Goal: Navigation & Orientation: Find specific page/section

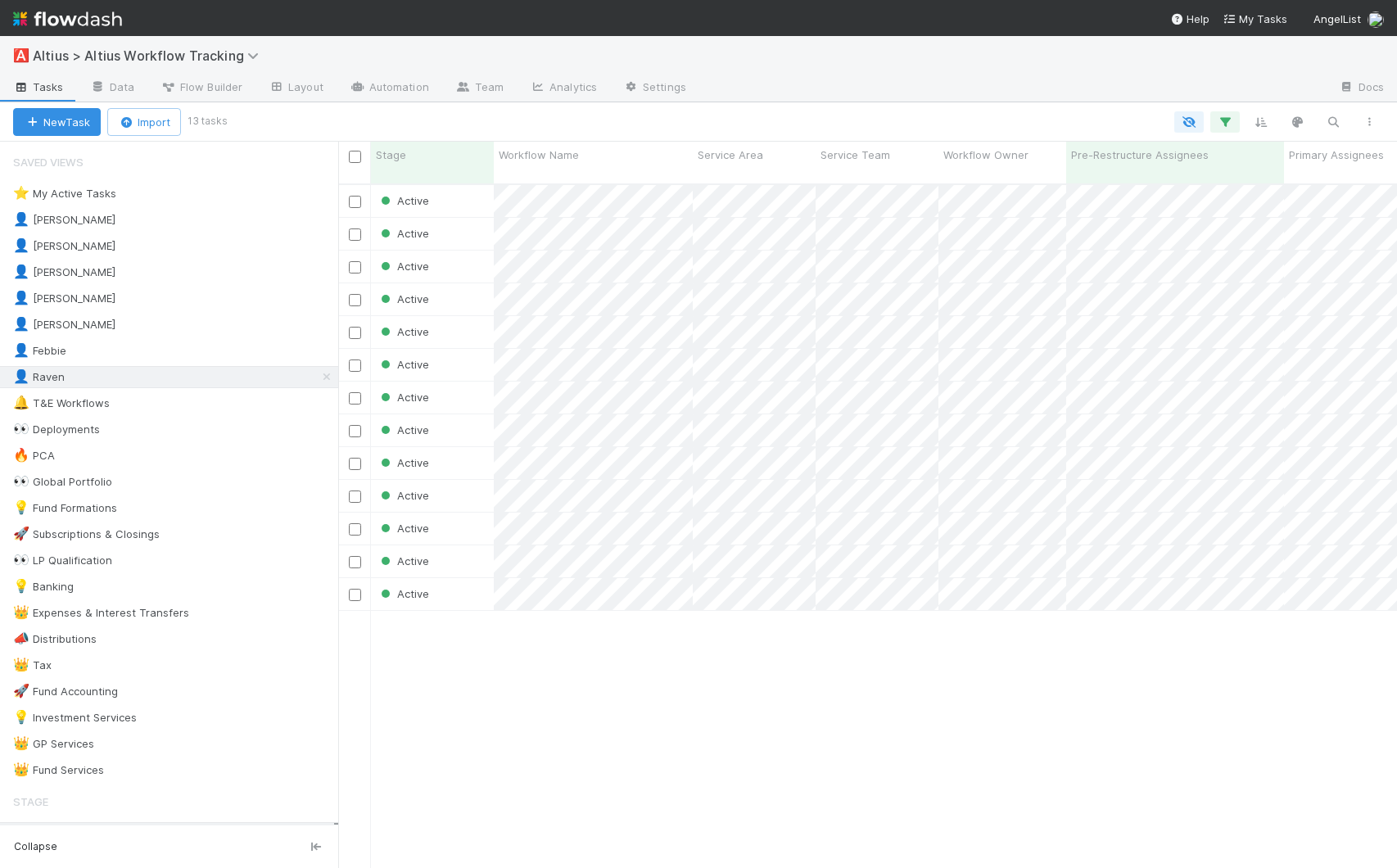
scroll to position [685, 1046]
click at [600, 772] on div "Active [DATE] 1:16:40 AM Active [DATE] 3:18:17 PM Active [DATE] 3:17:13 PM Acti…" at bounding box center [867, 533] width 1059 height 696
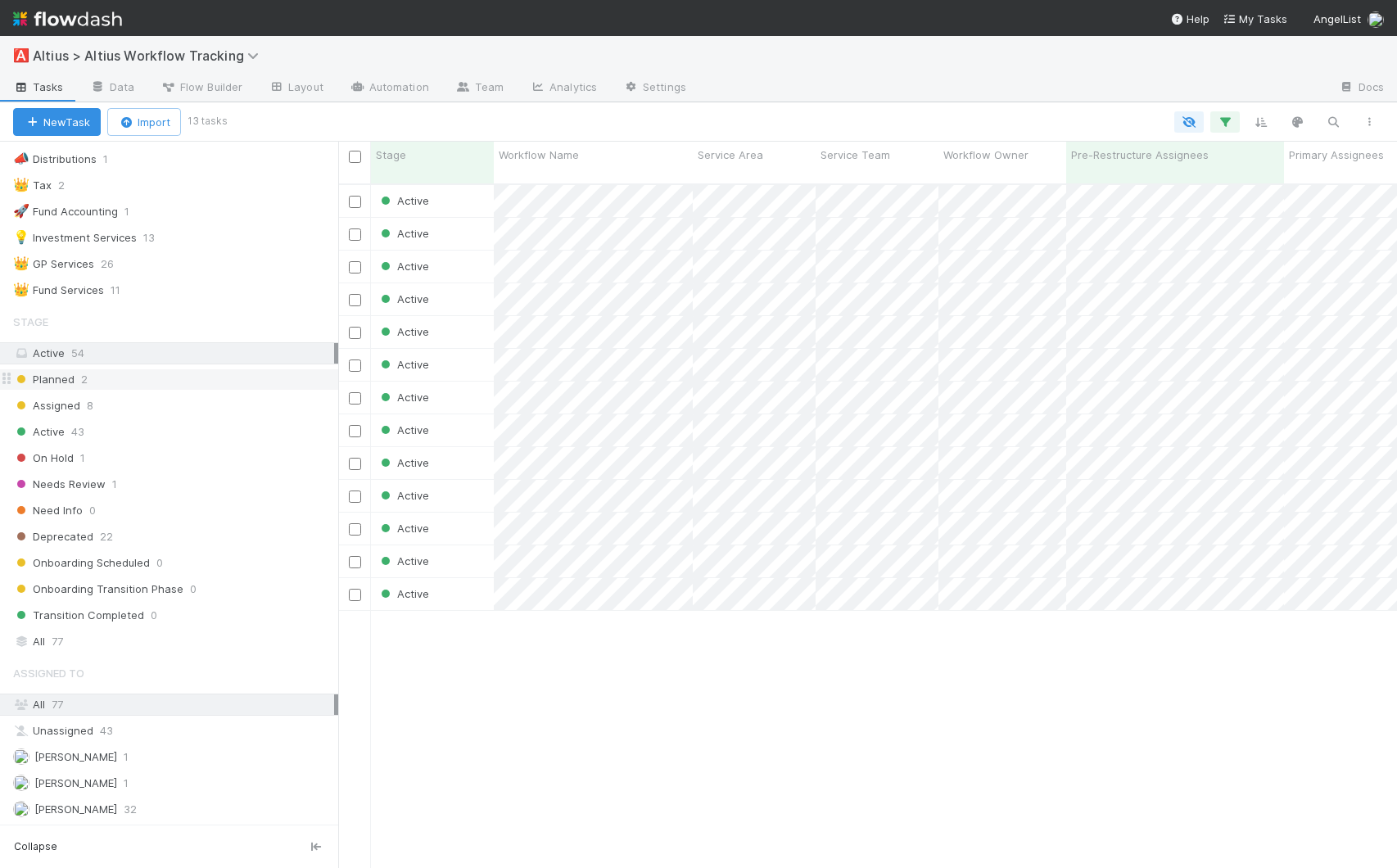
scroll to position [0, 0]
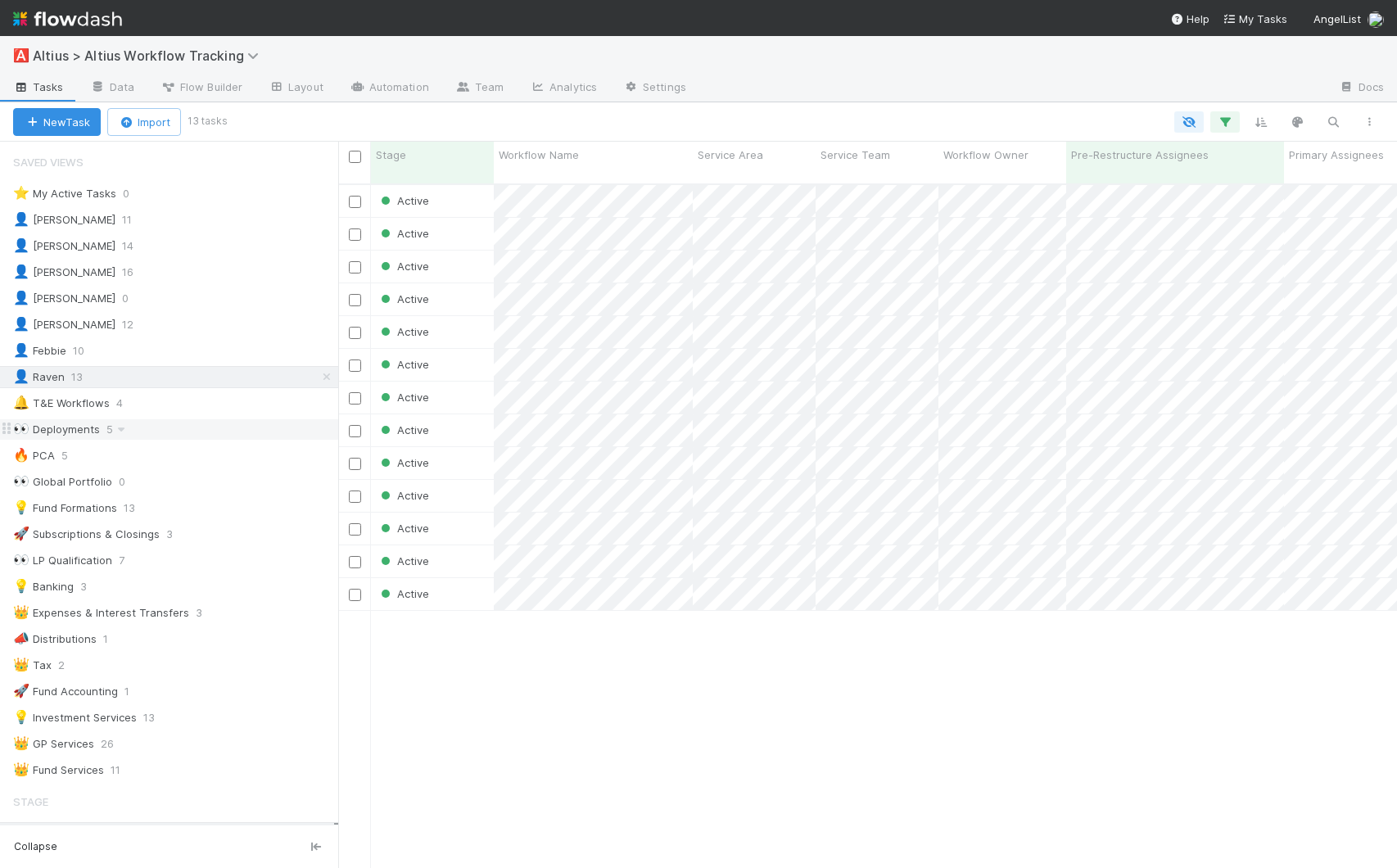
click at [160, 426] on div "👀 Deployments 5" at bounding box center [175, 429] width 325 height 21
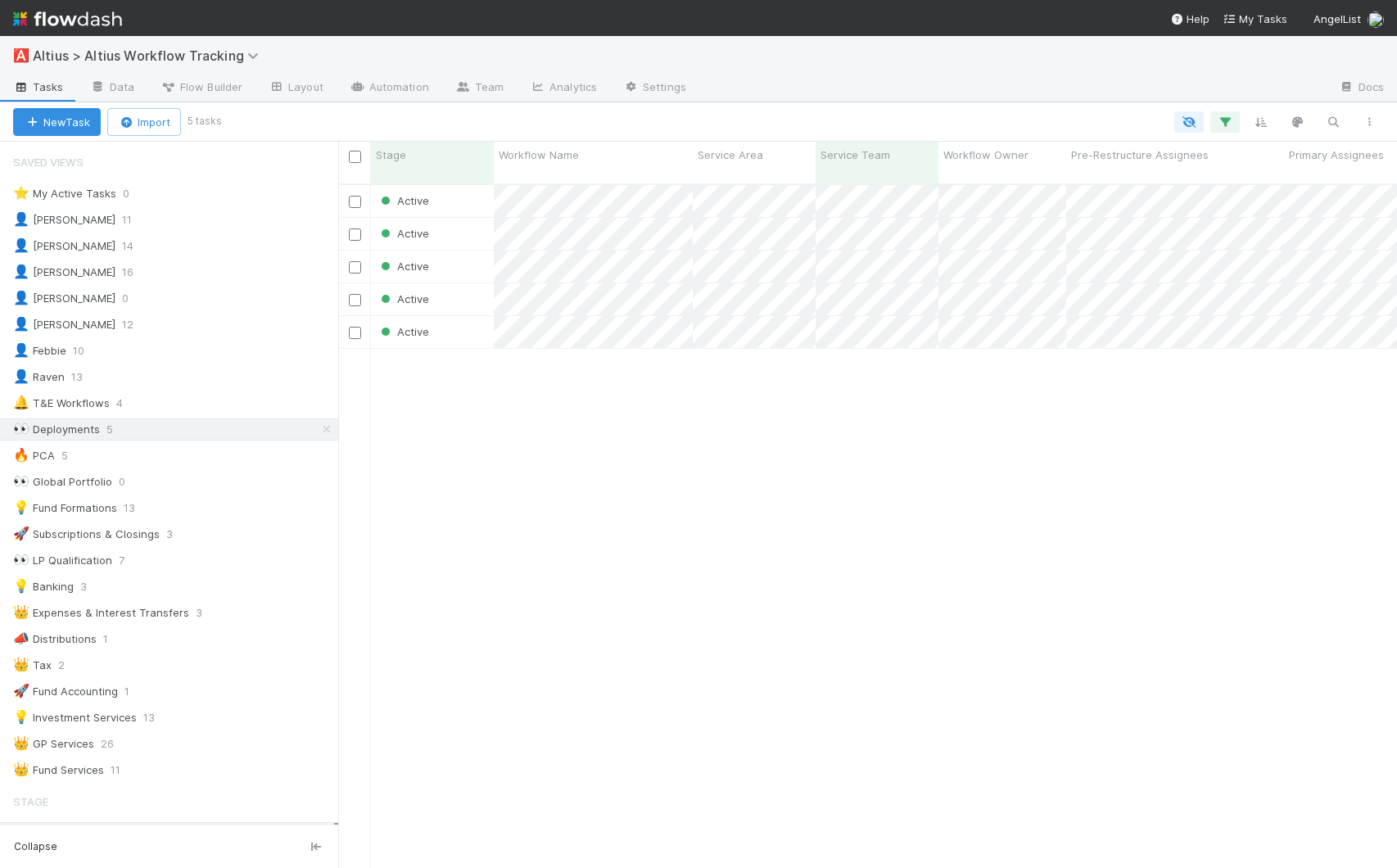
scroll to position [685, 1046]
click at [220, 462] on div "🔥 PCA 5" at bounding box center [175, 456] width 325 height 21
click at [134, 348] on div "👤 Febbie 10" at bounding box center [175, 352] width 325 height 21
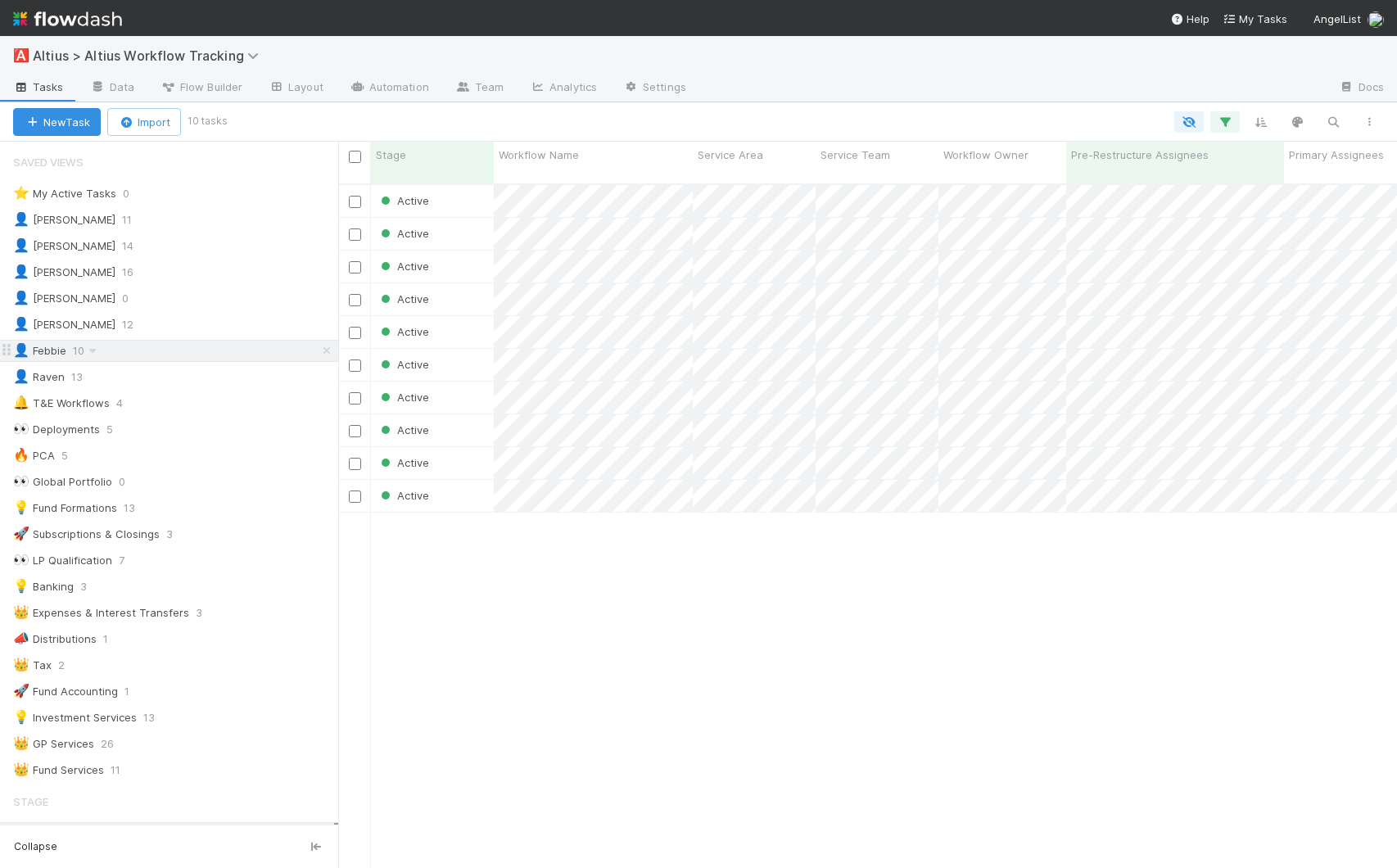
scroll to position [685, 1046]
click at [130, 247] on div "👤 [PERSON_NAME] 14" at bounding box center [175, 246] width 325 height 21
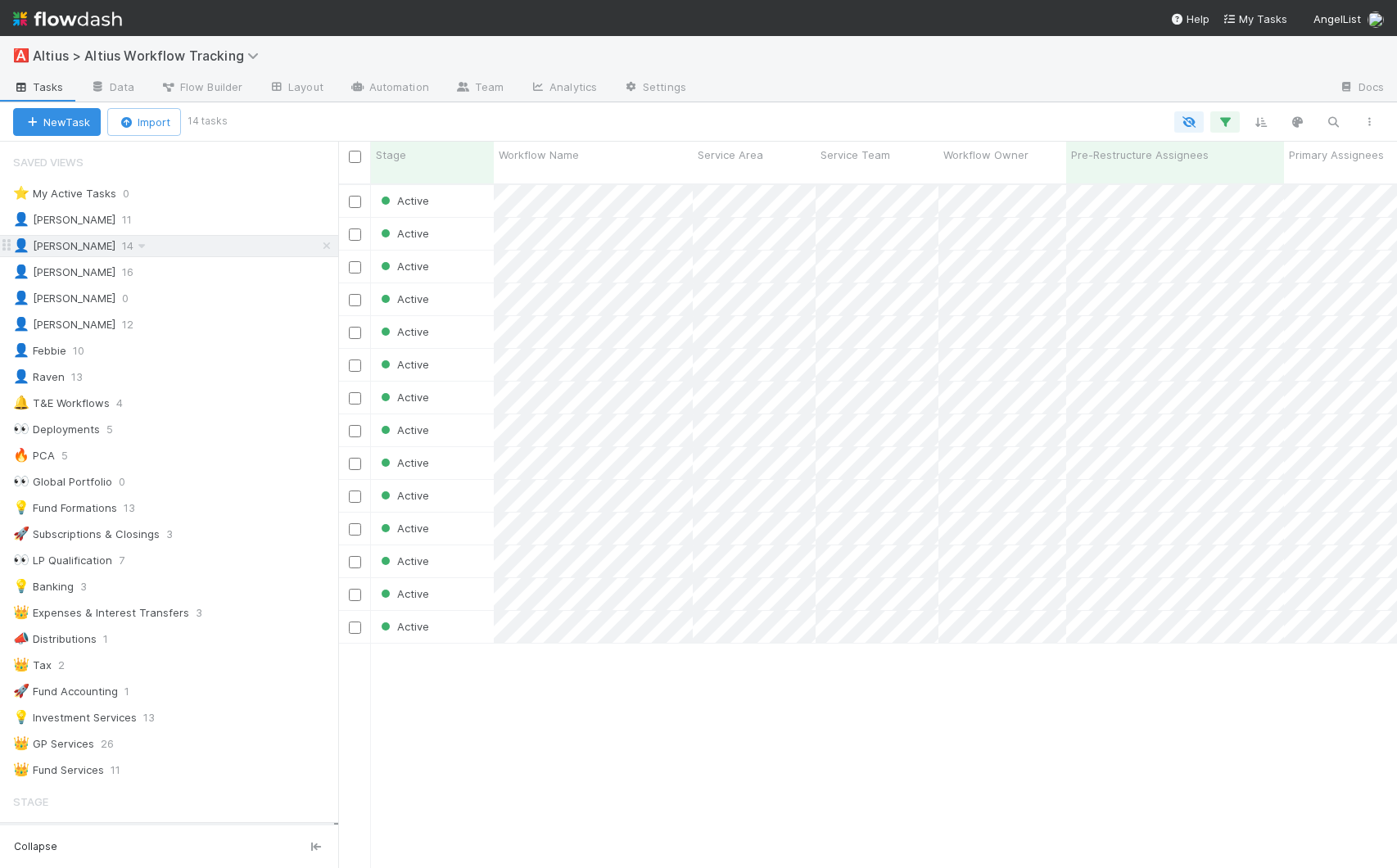
scroll to position [685, 1046]
click at [542, 658] on div "Active [DATE] 6:56:22 PM Active [DATE] 7:50:43 PM Active [DATE] 3:18:17 PM Acti…" at bounding box center [867, 533] width 1059 height 696
click at [745, 154] on span "Service Area" at bounding box center [730, 154] width 65 height 16
click at [763, 181] on div "Sort First → Last" at bounding box center [791, 186] width 187 height 25
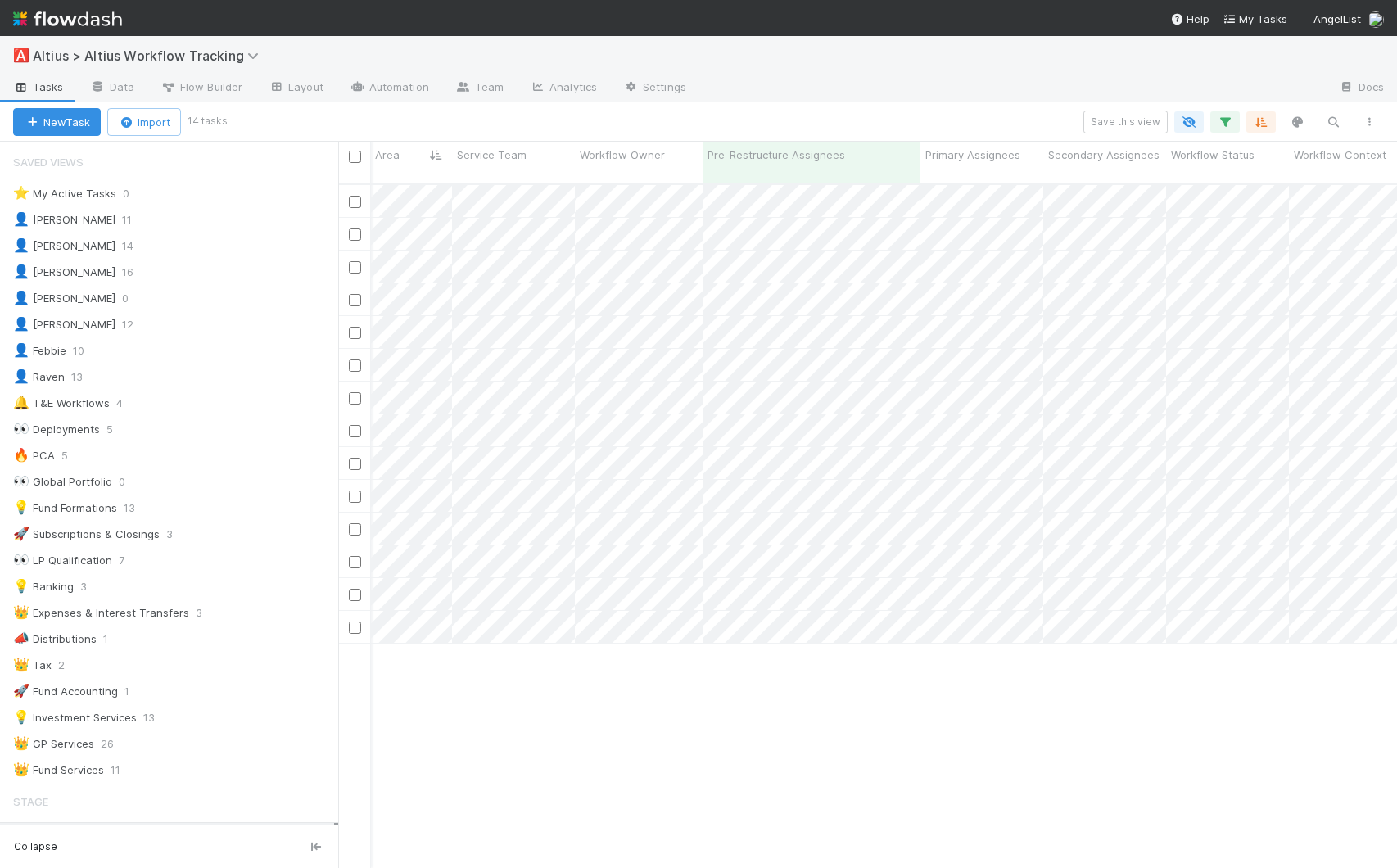
click at [1041, 678] on div "Active [DATE] 2:04:19 AM Active [DATE] 2:04:19 AM Active [DATE] 12:19:44 AM Act…" at bounding box center [867, 533] width 1059 height 696
